Goal: Task Accomplishment & Management: Use online tool/utility

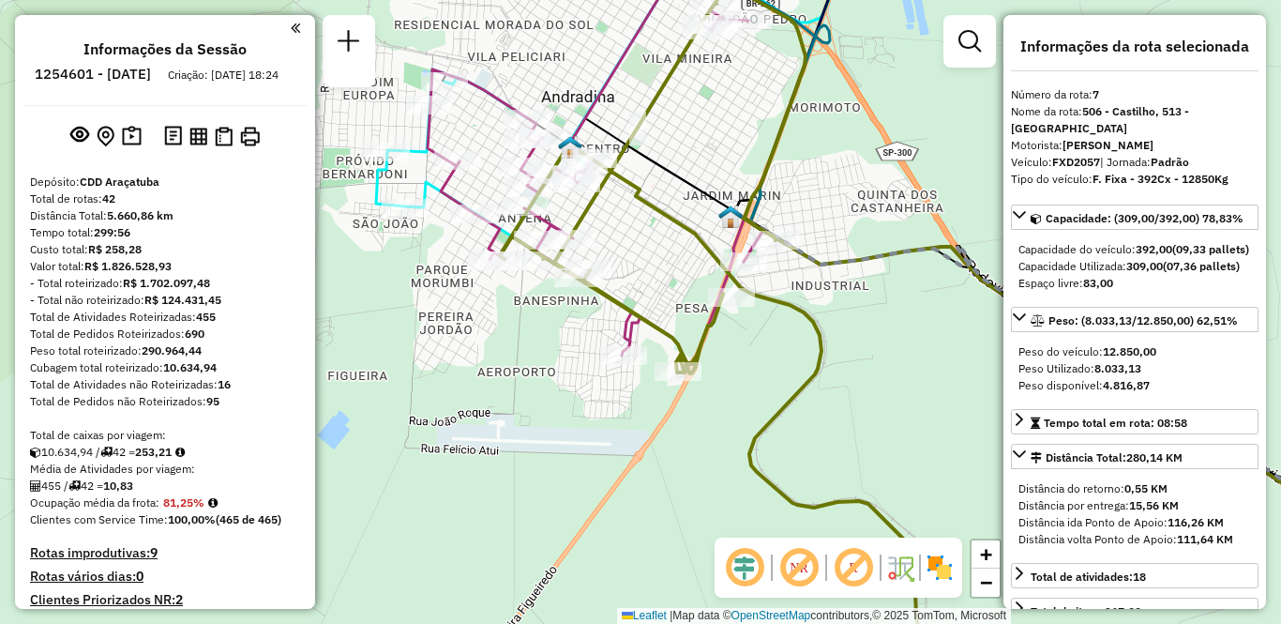
select select "**********"
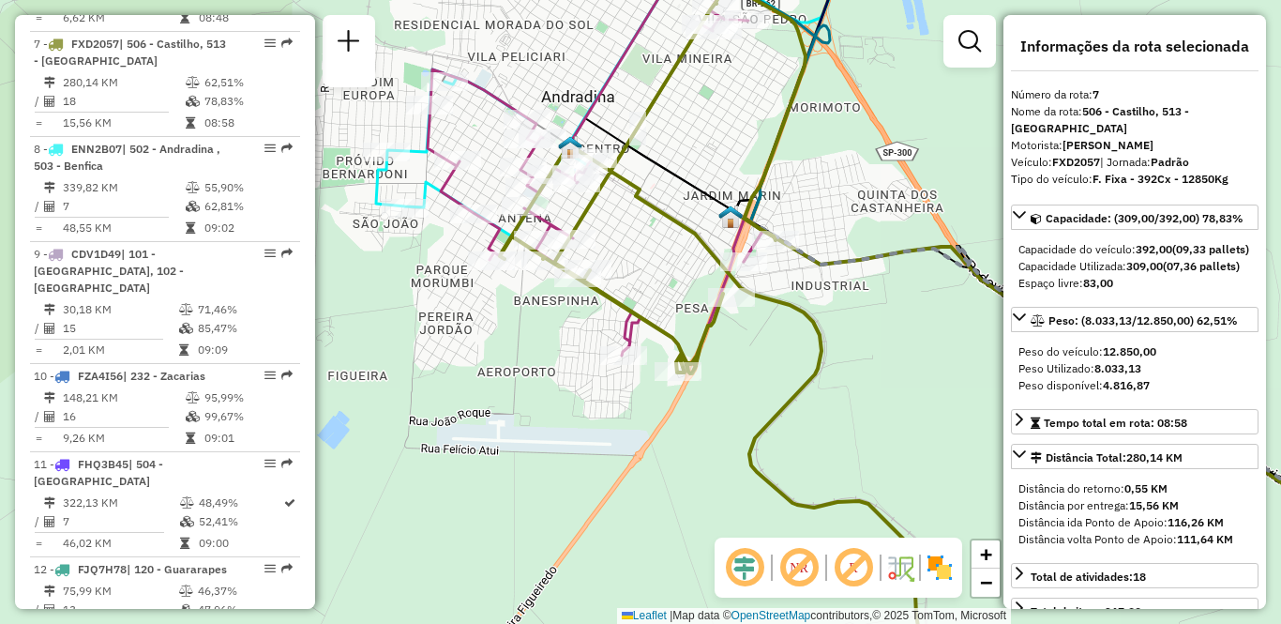
click at [836, 106] on div "Janela de atendimento Grade de atendimento Capacidade Transportadoras Veículos …" at bounding box center [640, 312] width 1281 height 624
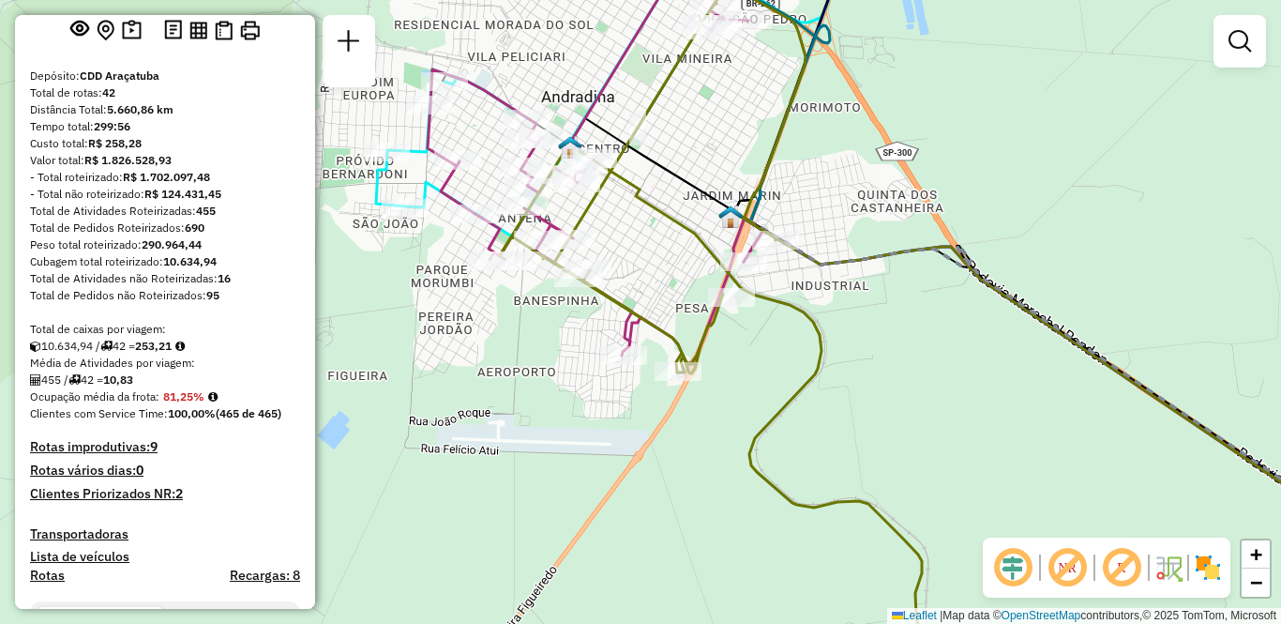
scroll to position [0, 0]
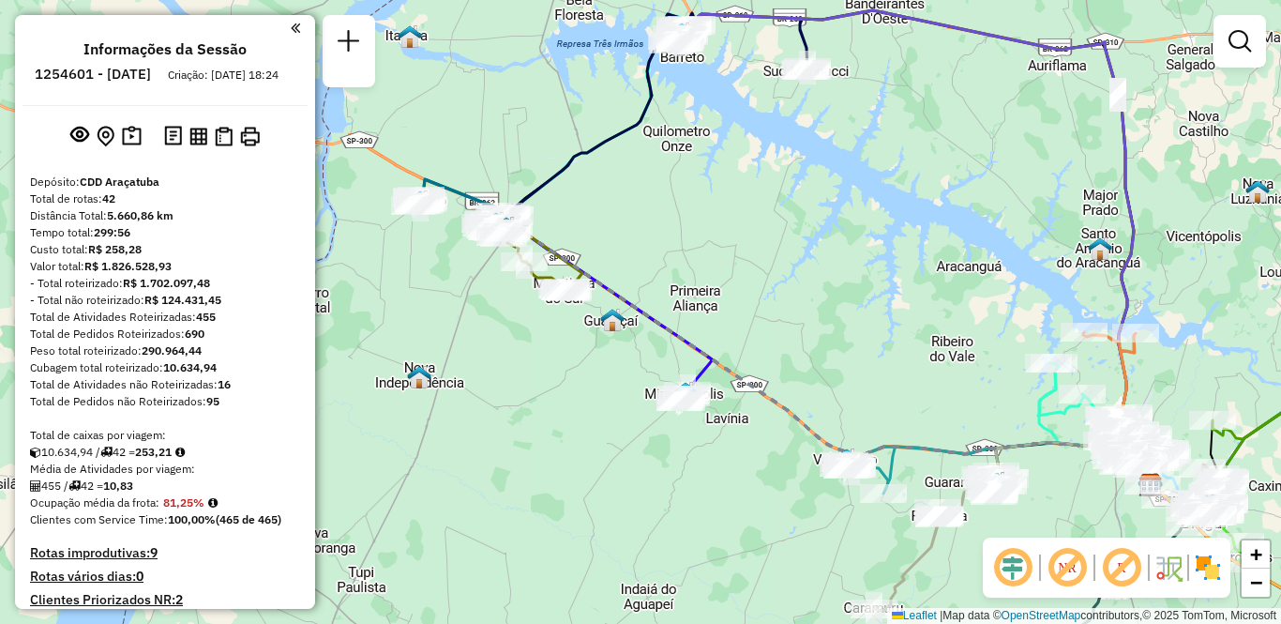
click at [1222, 568] on img at bounding box center [1208, 568] width 30 height 30
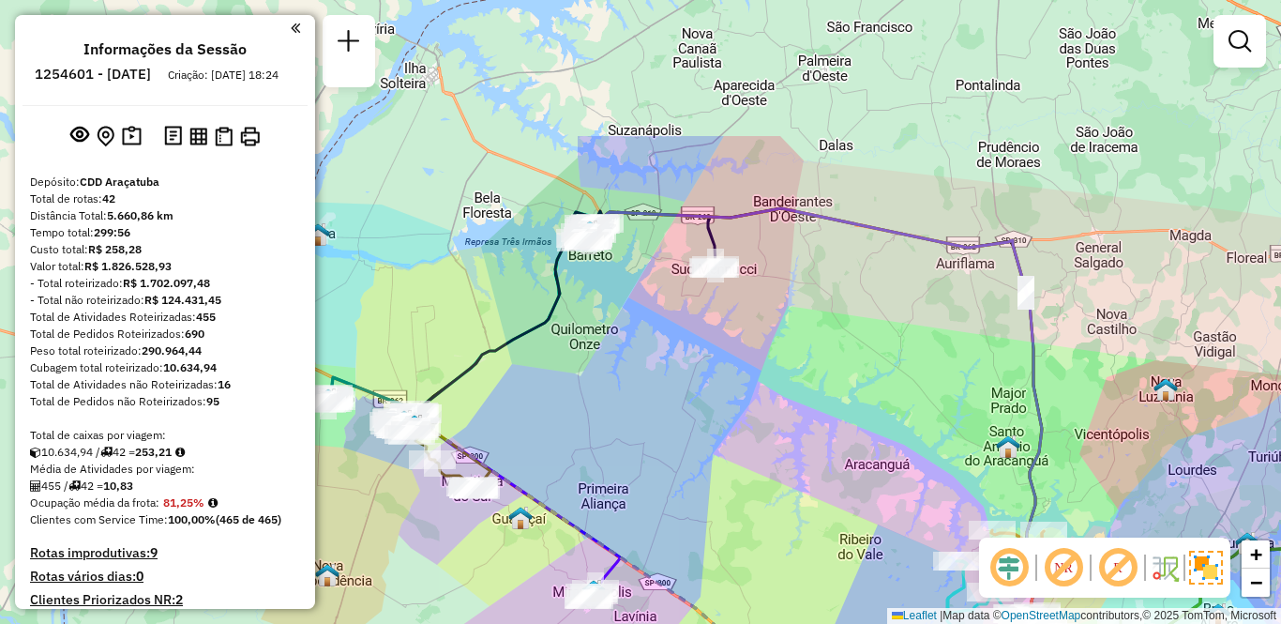
drag, startPoint x: 761, startPoint y: 203, endPoint x: 685, endPoint y: 352, distance: 167.4
click at [685, 352] on div "Janela de atendimento Grade de atendimento Capacidade Transportadoras Veículos …" at bounding box center [640, 312] width 1281 height 624
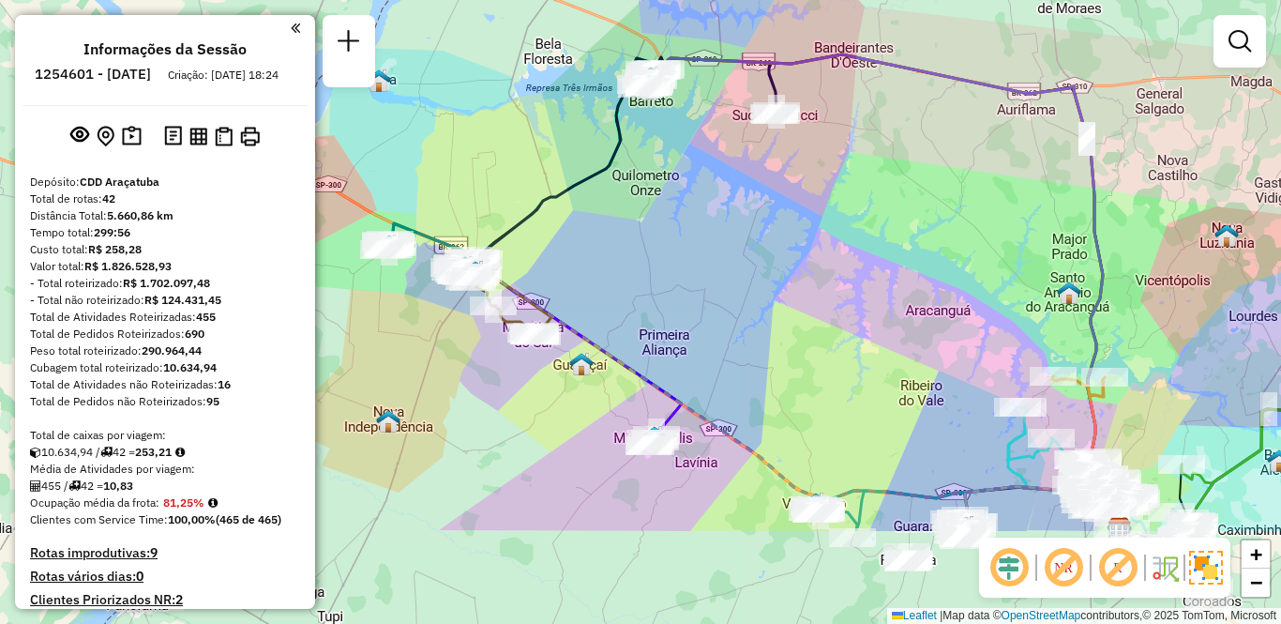
drag, startPoint x: 606, startPoint y: 441, endPoint x: 669, endPoint y: 285, distance: 167.9
click at [669, 285] on div "Janela de atendimento Grade de atendimento Capacidade Transportadoras Veículos …" at bounding box center [640, 312] width 1281 height 624
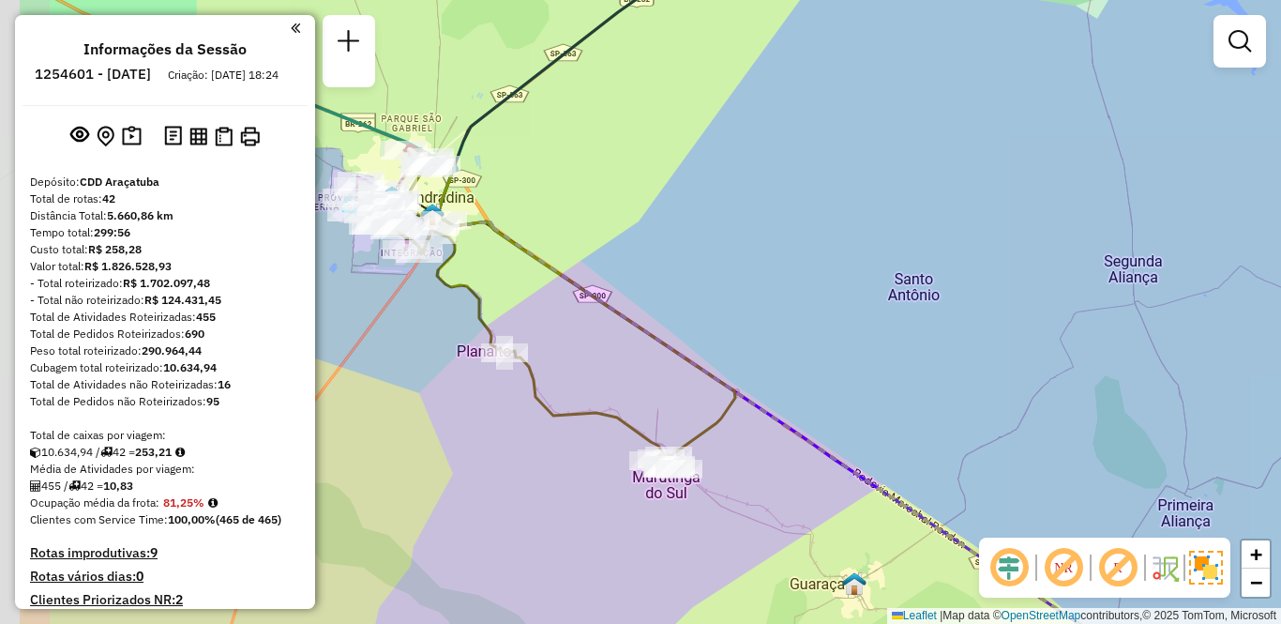
drag, startPoint x: 441, startPoint y: 273, endPoint x: 591, endPoint y: 322, distance: 157.8
click at [591, 322] on div "Janela de atendimento Grade de atendimento Capacidade Transportadoras Veículos …" at bounding box center [640, 312] width 1281 height 624
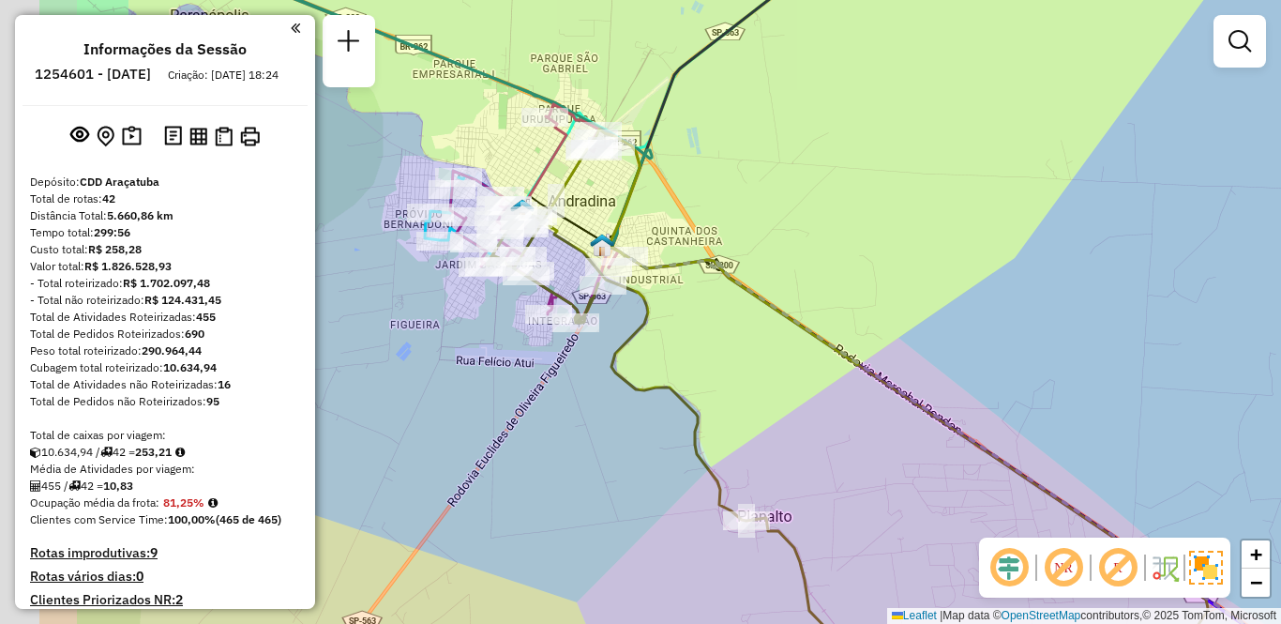
drag, startPoint x: 392, startPoint y: 223, endPoint x: 585, endPoint y: 292, distance: 205.0
click at [585, 292] on div "Rota 7 - Placa FXD2057 81116918 - BARBOSA E BERTUCCI LTDA Janela de atendimento…" at bounding box center [640, 312] width 1281 height 624
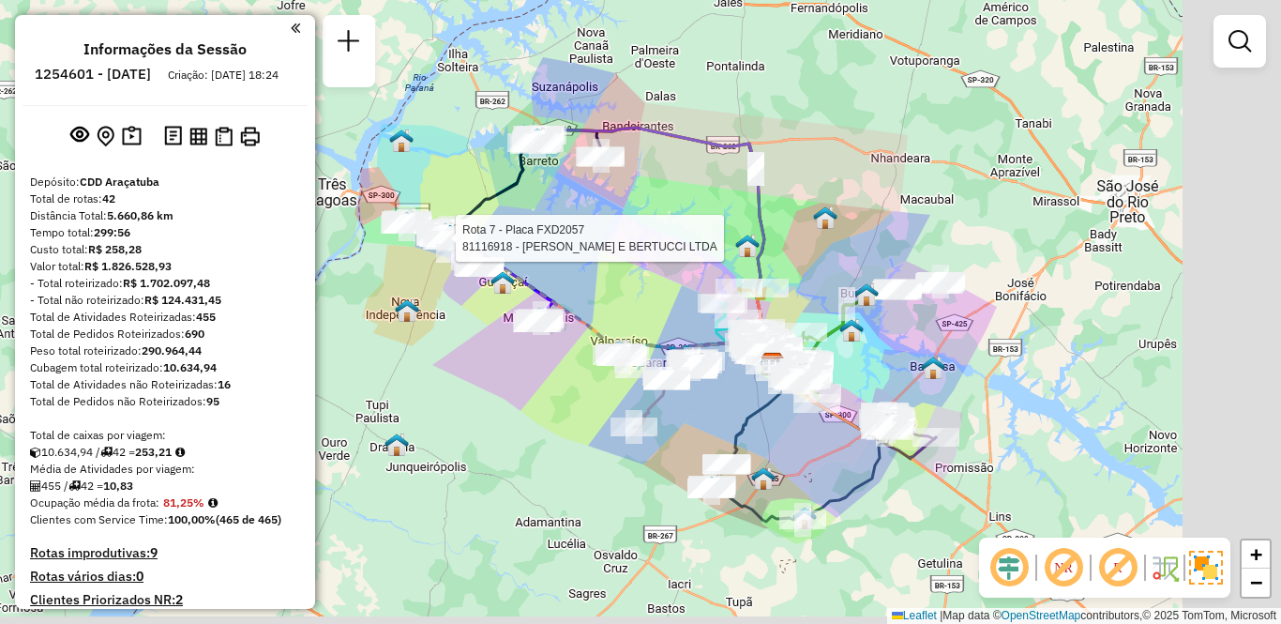
drag, startPoint x: 707, startPoint y: 404, endPoint x: 431, endPoint y: 322, distance: 288.8
click at [431, 322] on div "Rota 7 - Placa FXD2057 81116918 - BARBOSA E BERTUCCI LTDA Janela de atendimento…" at bounding box center [640, 312] width 1281 height 624
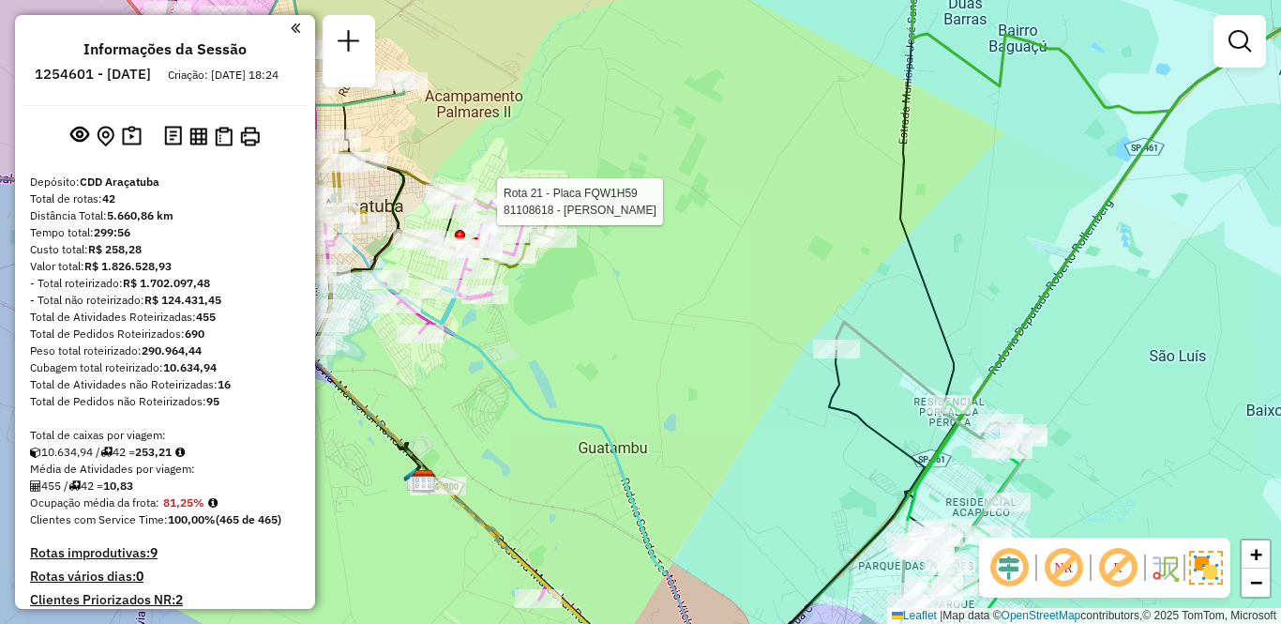
select select "**********"
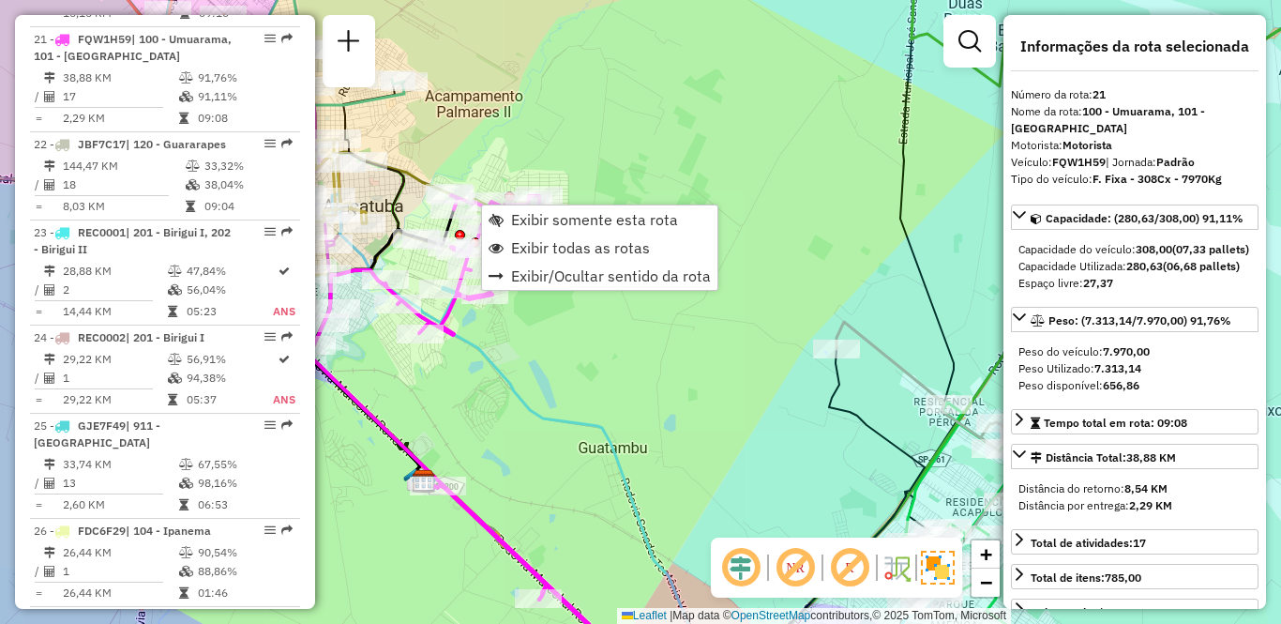
scroll to position [2736, 0]
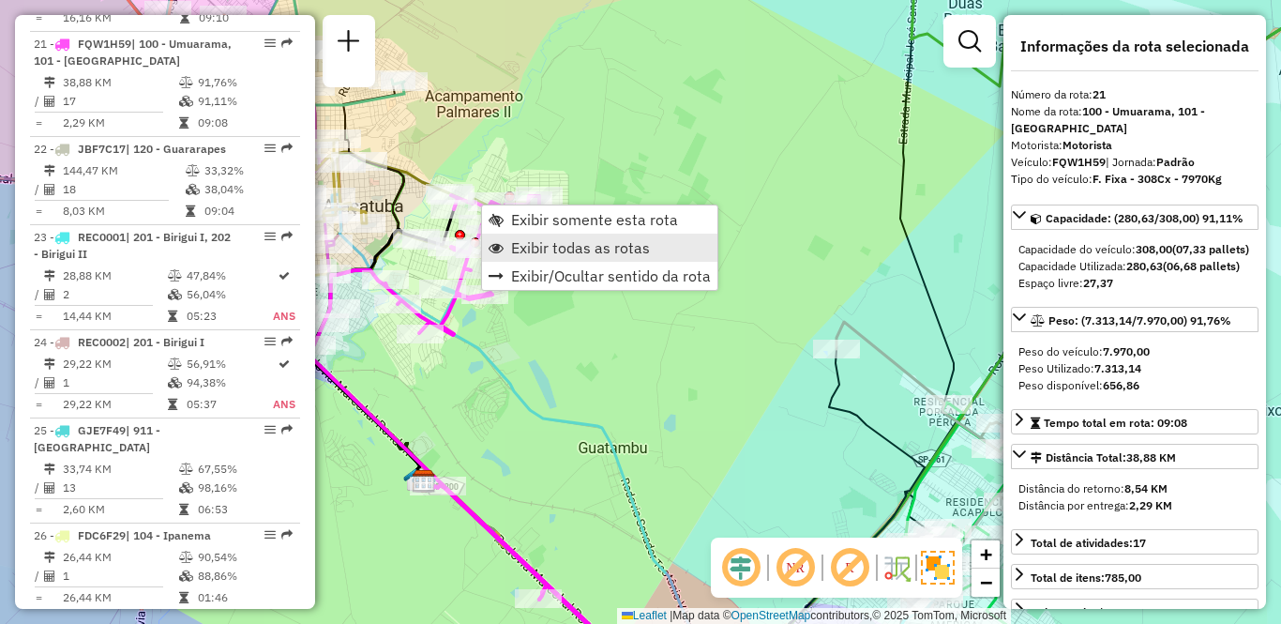
click at [547, 249] on span "Exibir todas as rotas" at bounding box center [580, 247] width 139 height 15
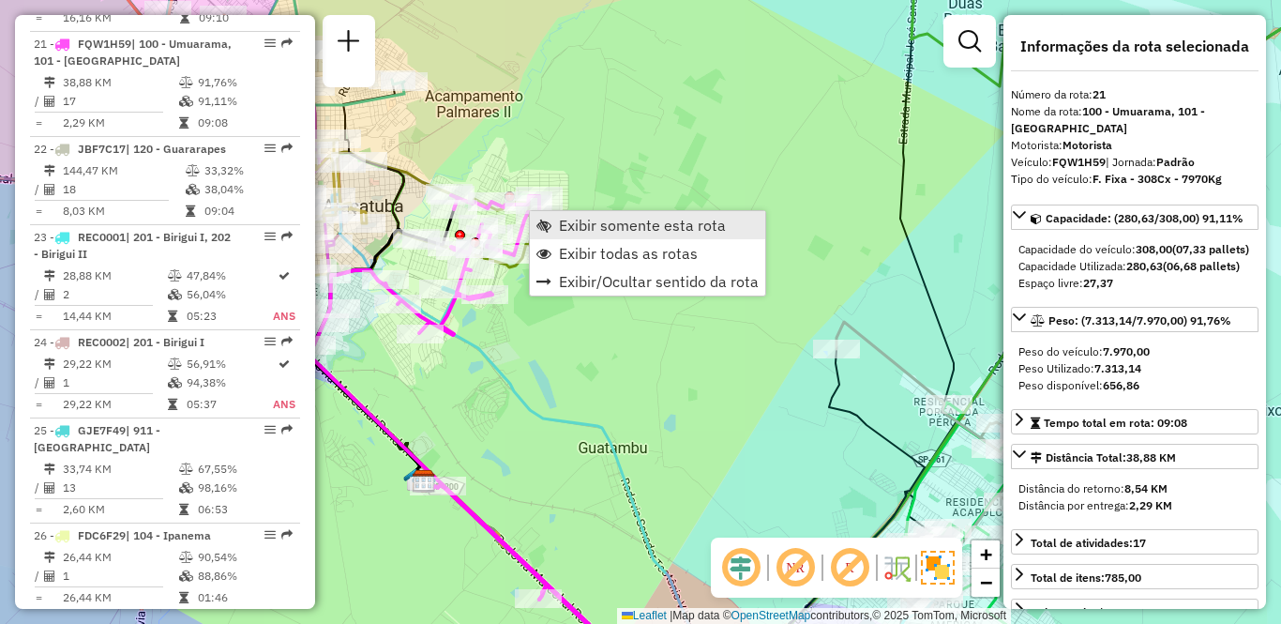
click at [564, 226] on span "Exibir somente esta rota" at bounding box center [642, 225] width 167 height 15
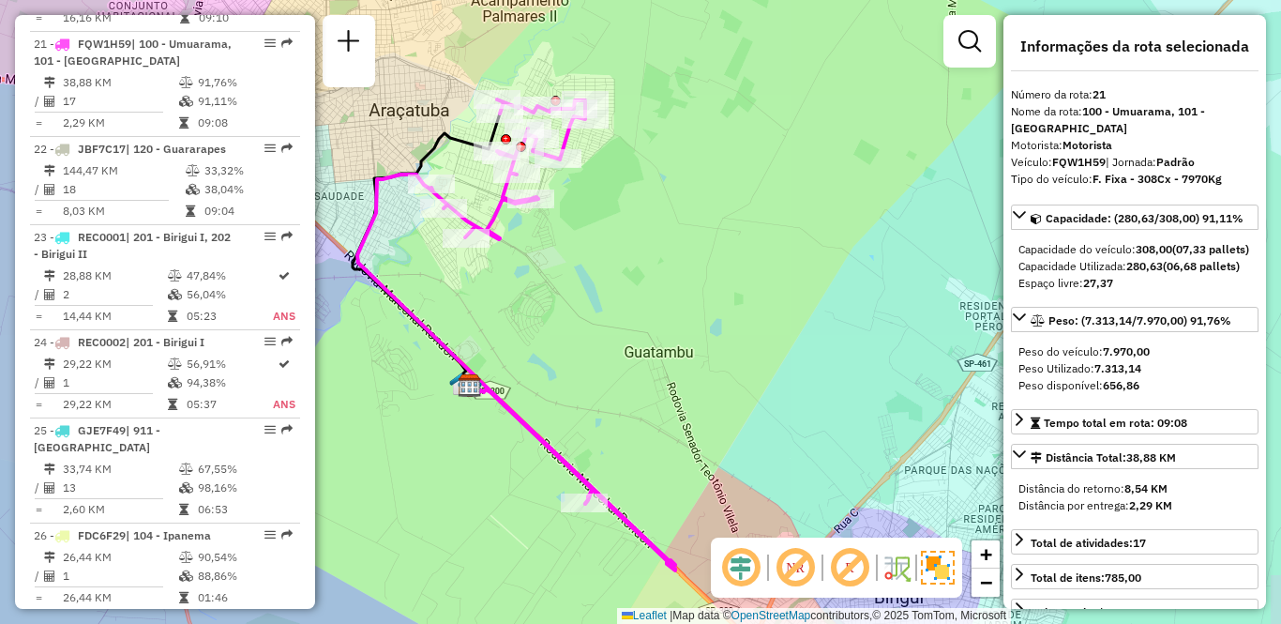
drag, startPoint x: 700, startPoint y: 221, endPoint x: 573, endPoint y: 244, distance: 128.6
click at [573, 244] on div "Janela de atendimento Grade de atendimento Capacidade Transportadoras Veículos …" at bounding box center [640, 312] width 1281 height 624
